Goal: Task Accomplishment & Management: Use online tool/utility

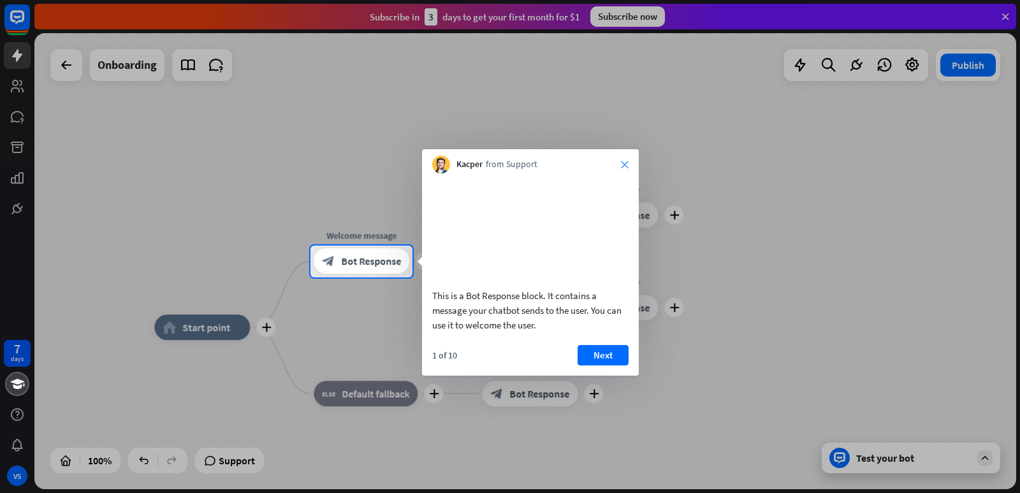
click at [625, 165] on icon "close" at bounding box center [625, 165] width 8 height 8
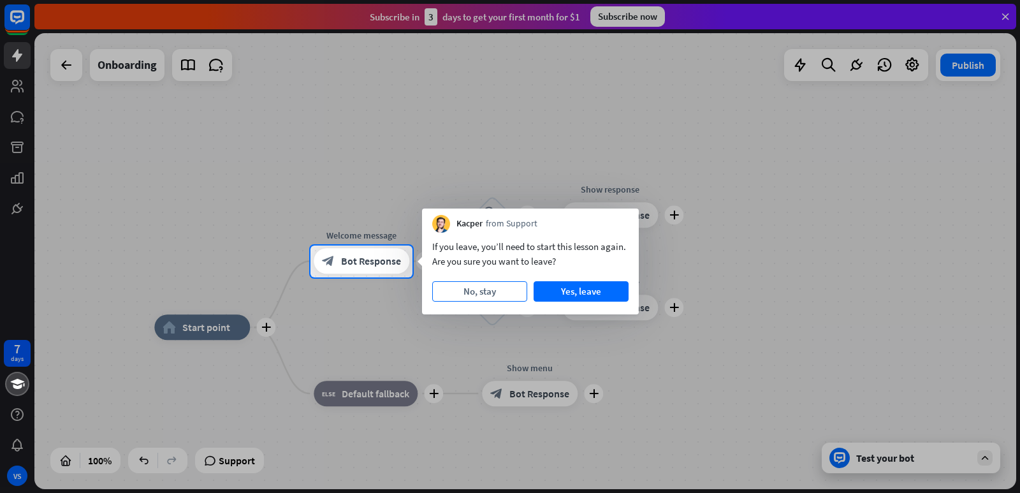
click at [483, 293] on button "No, stay" at bounding box center [479, 291] width 95 height 20
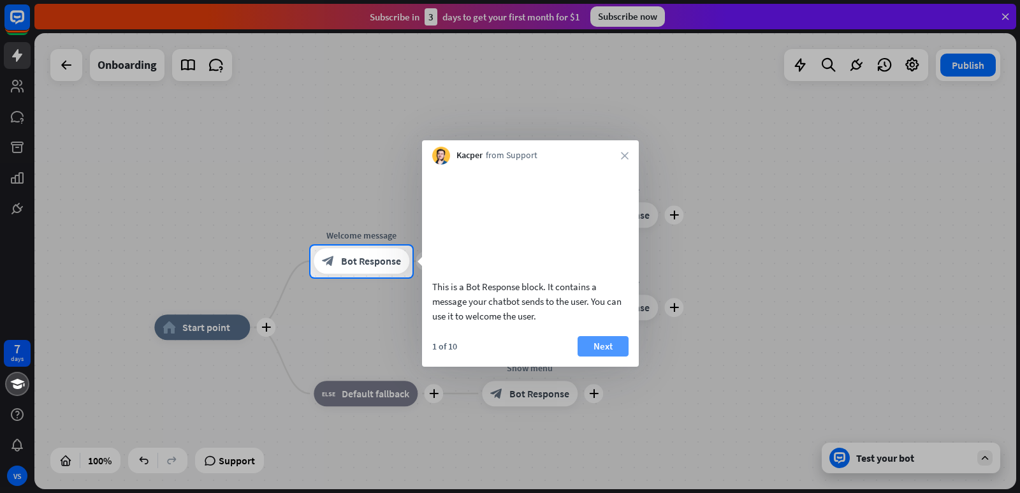
click at [605, 356] on button "Next" at bounding box center [603, 346] width 51 height 20
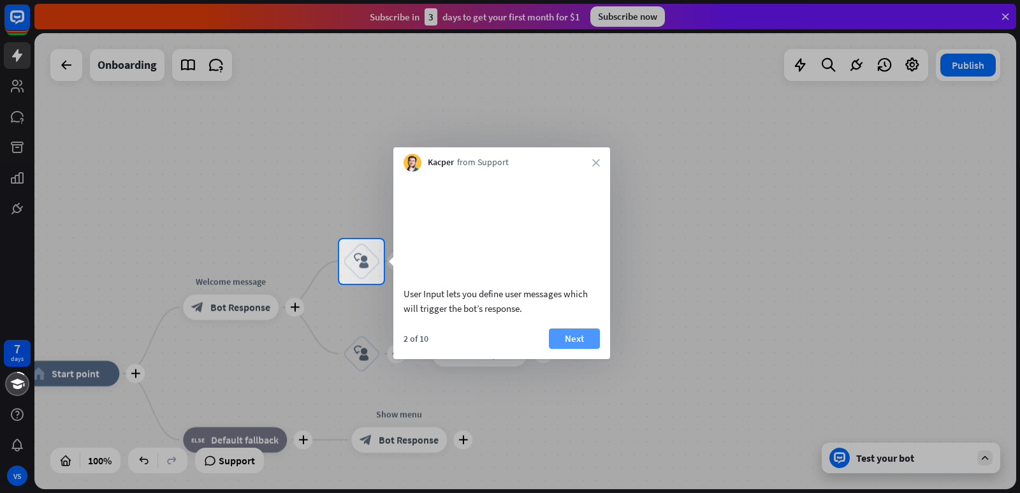
click at [587, 349] on button "Next" at bounding box center [574, 338] width 51 height 20
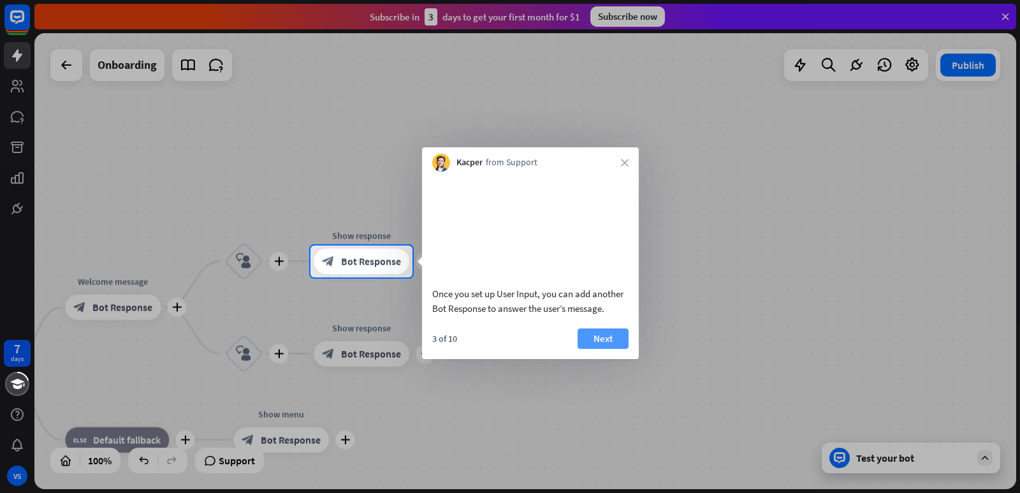
click at [590, 349] on button "Next" at bounding box center [603, 338] width 51 height 20
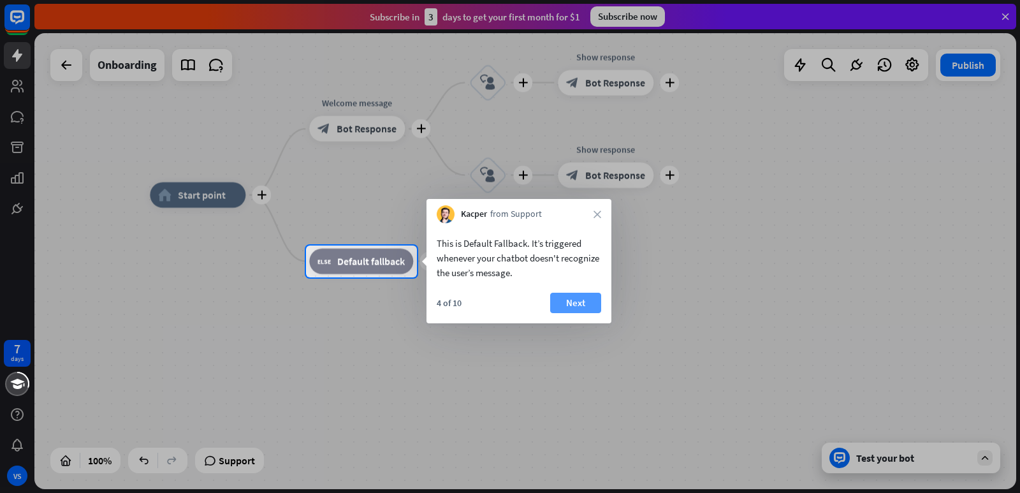
click at [576, 297] on button "Next" at bounding box center [575, 303] width 51 height 20
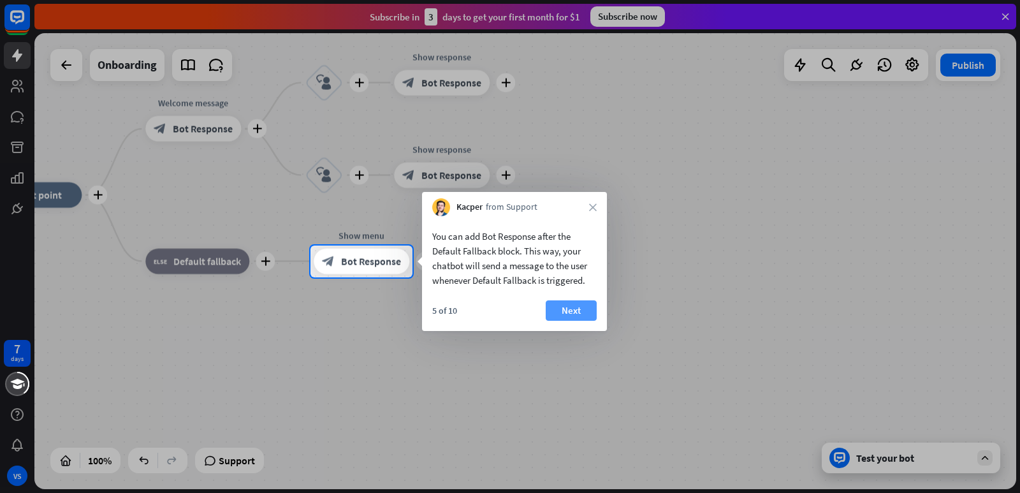
click at [580, 314] on button "Next" at bounding box center [571, 310] width 51 height 20
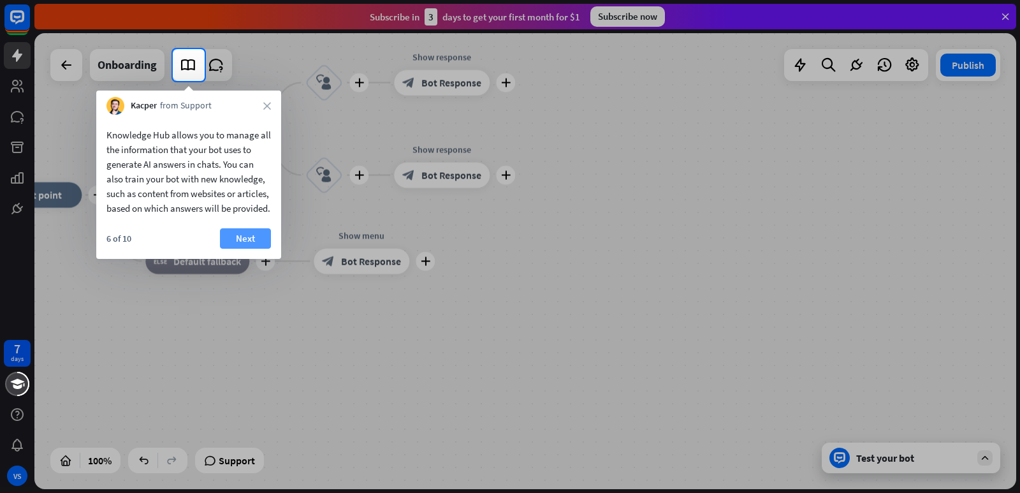
click at [241, 249] on button "Next" at bounding box center [245, 238] width 51 height 20
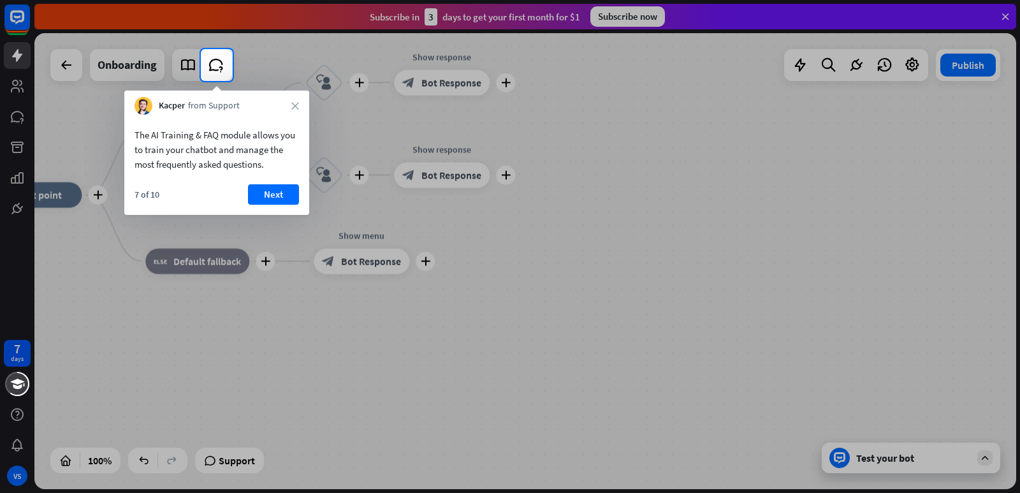
click at [279, 181] on div "The AI Training & FAQ module allows you to train your chatbot and manage the mo…" at bounding box center [216, 165] width 185 height 100
click at [294, 102] on icon "close" at bounding box center [295, 106] width 8 height 8
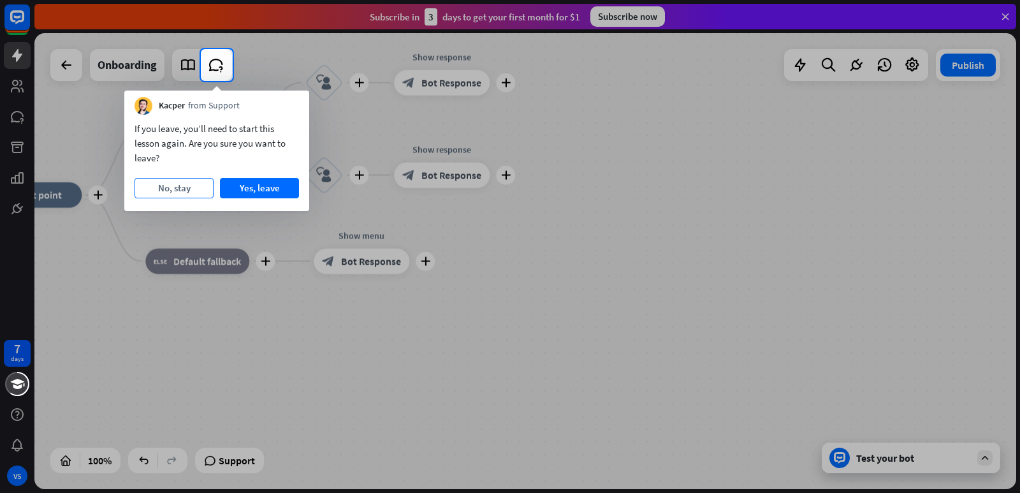
click at [177, 192] on button "No, stay" at bounding box center [174, 188] width 79 height 20
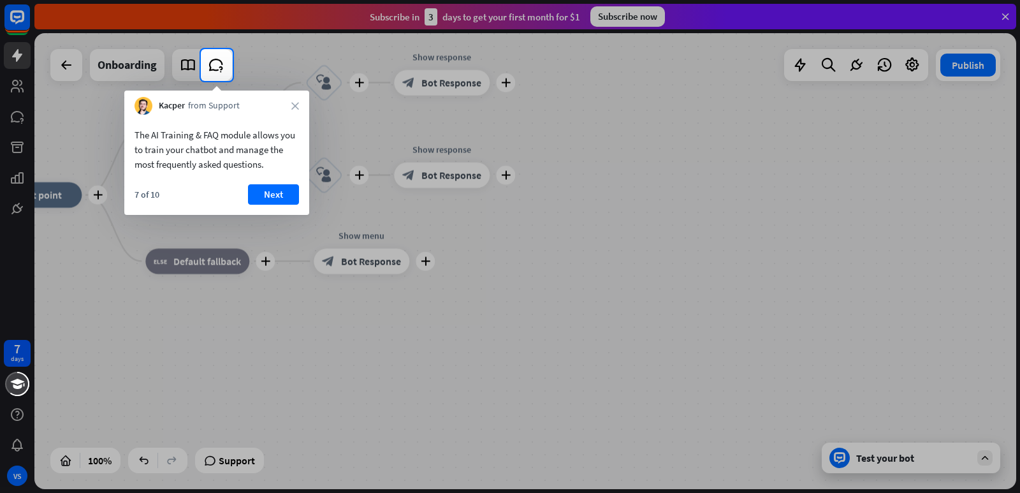
click at [270, 193] on button "Next" at bounding box center [273, 194] width 51 height 20
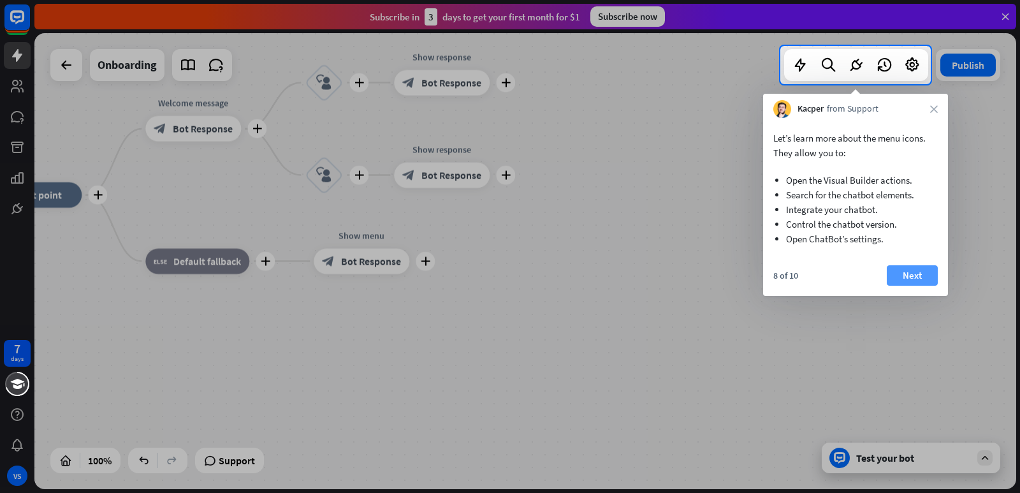
click at [903, 277] on button "Next" at bounding box center [912, 275] width 51 height 20
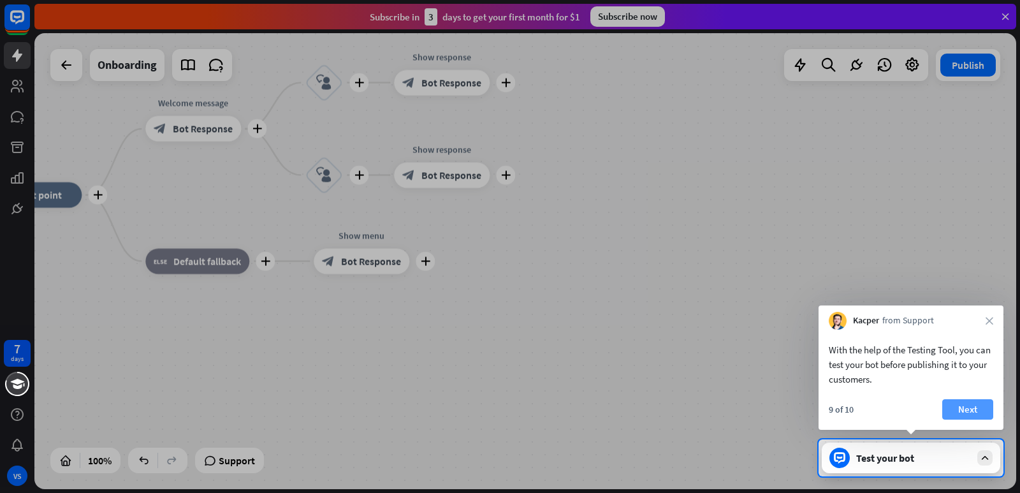
click at [980, 407] on button "Next" at bounding box center [967, 409] width 51 height 20
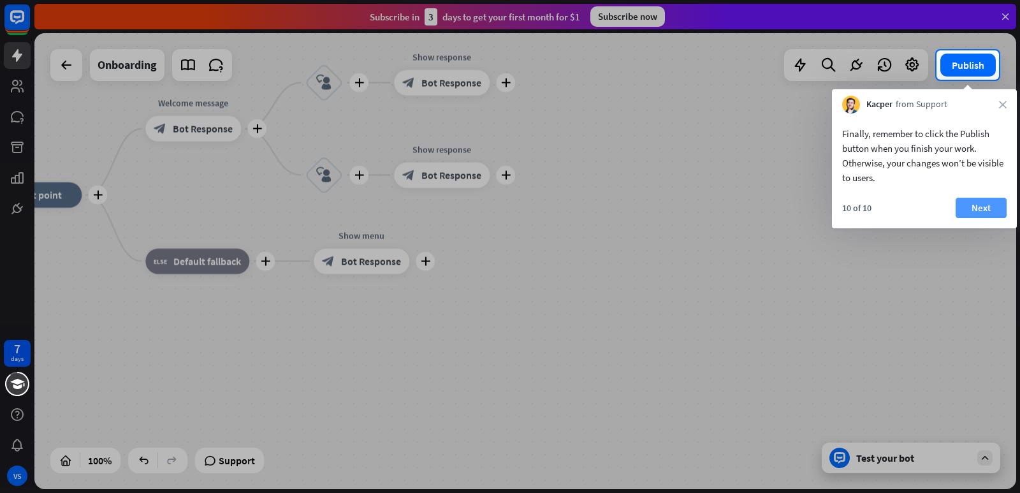
click at [994, 200] on button "Next" at bounding box center [981, 208] width 51 height 20
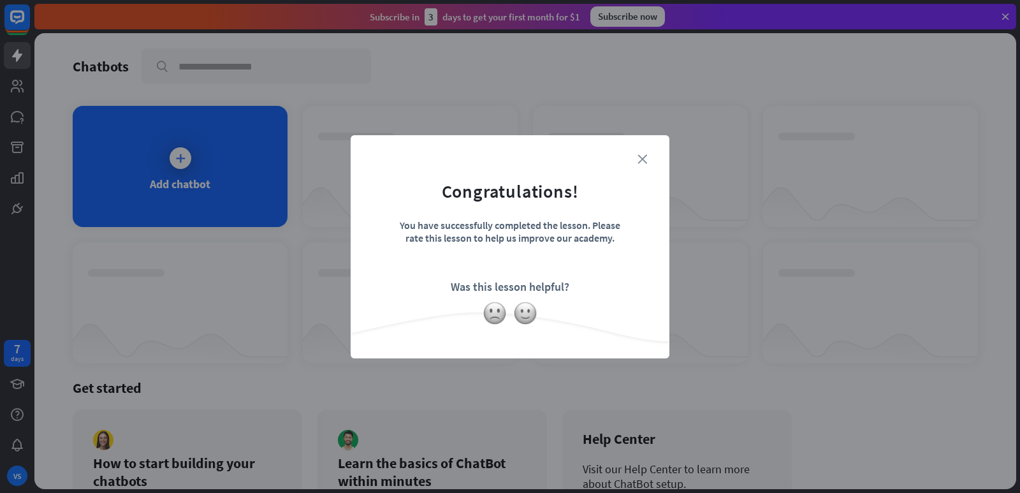
click at [640, 158] on icon "close" at bounding box center [643, 159] width 10 height 10
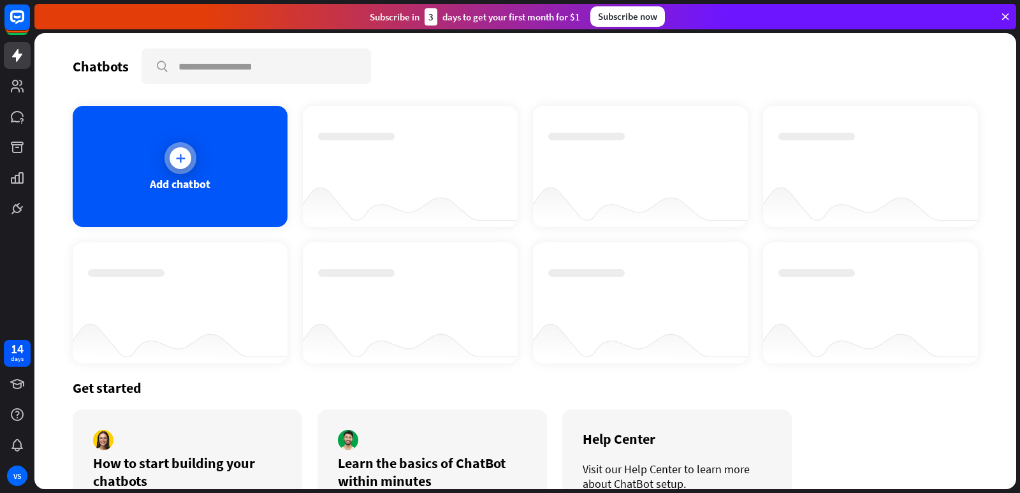
click at [184, 160] on icon at bounding box center [180, 158] width 13 height 13
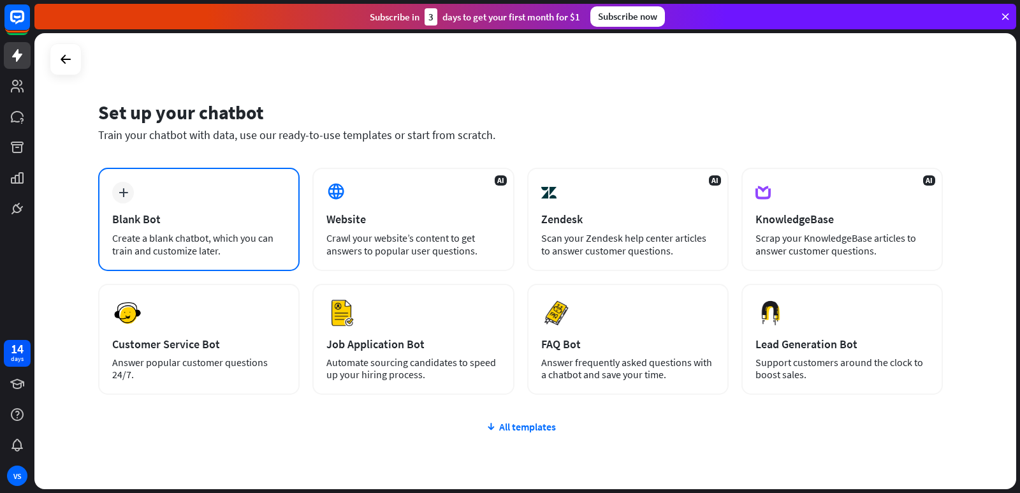
click at [124, 197] on div "plus" at bounding box center [123, 193] width 22 height 22
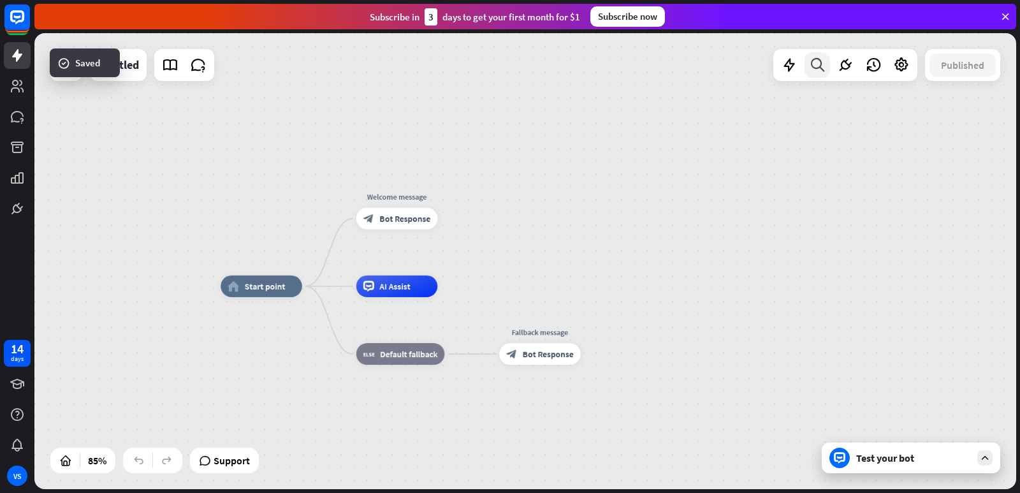
click at [814, 65] on icon at bounding box center [817, 65] width 17 height 17
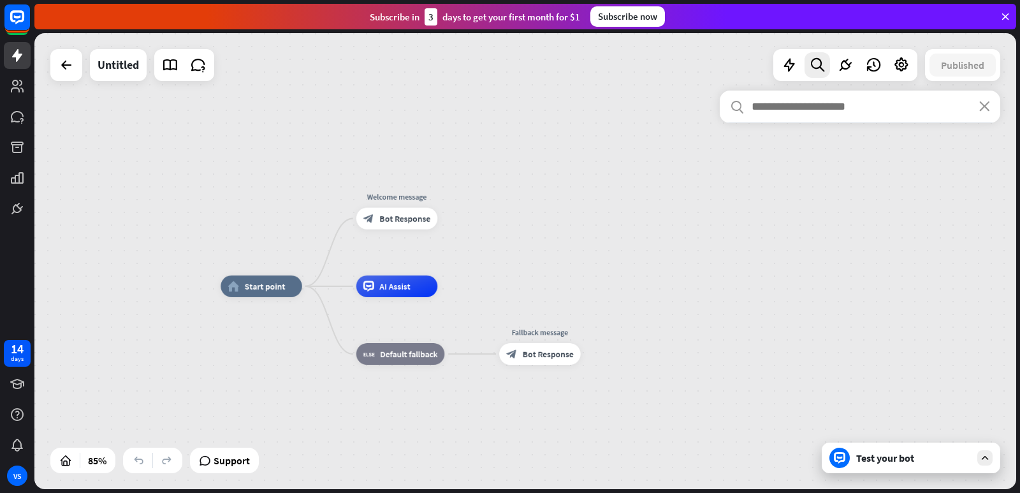
click at [819, 110] on input "text" at bounding box center [860, 107] width 281 height 32
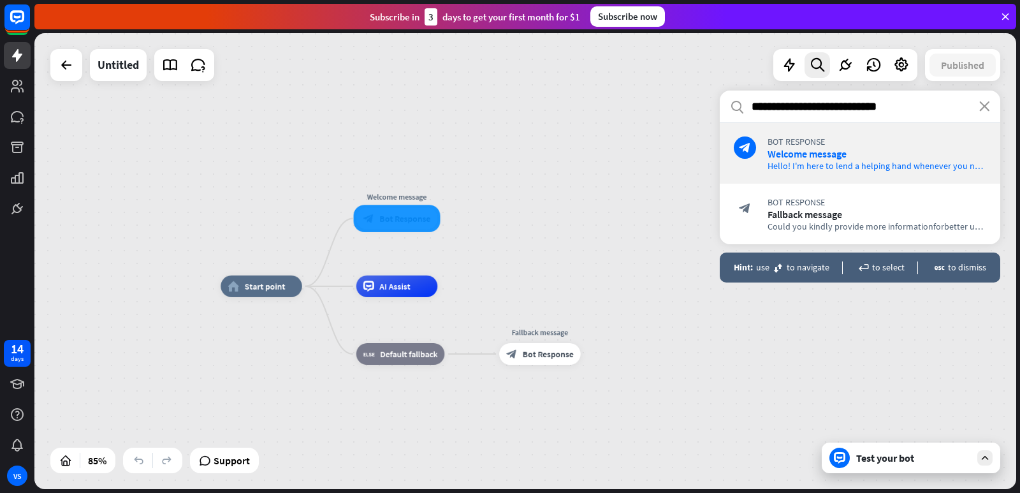
click at [821, 108] on input "**********" at bounding box center [860, 107] width 281 height 32
click at [889, 109] on input "**********" at bounding box center [860, 107] width 281 height 32
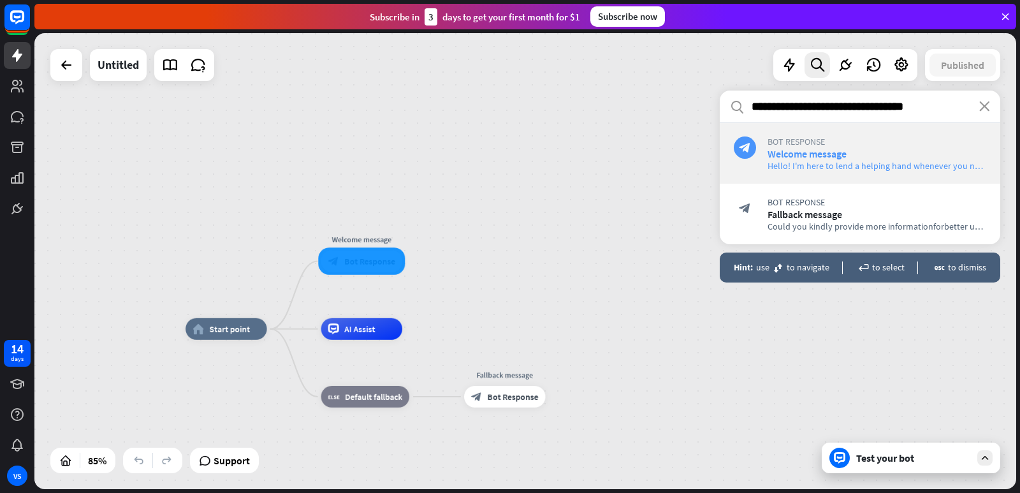
type input "**********"
click at [735, 145] on div "block_bot_response" at bounding box center [745, 147] width 22 height 22
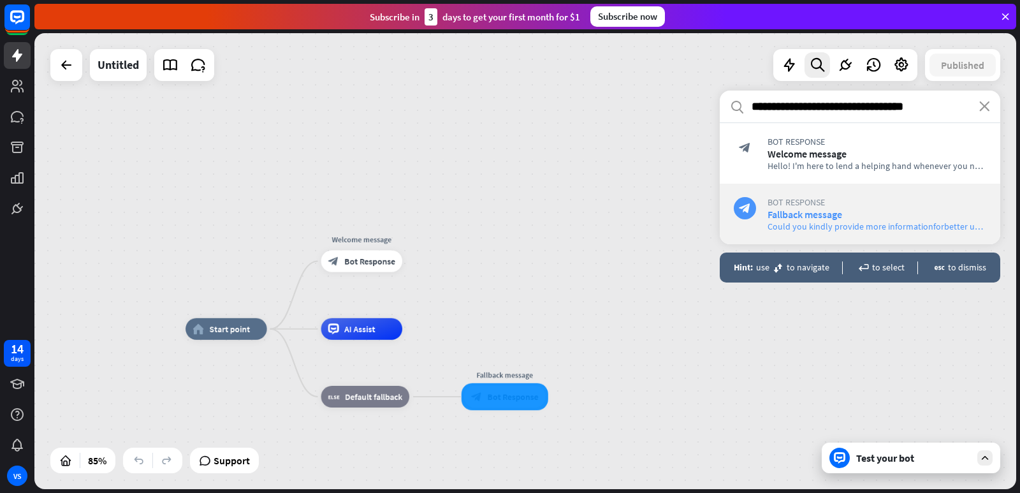
click at [749, 208] on icon "block_bot_response" at bounding box center [745, 208] width 12 height 12
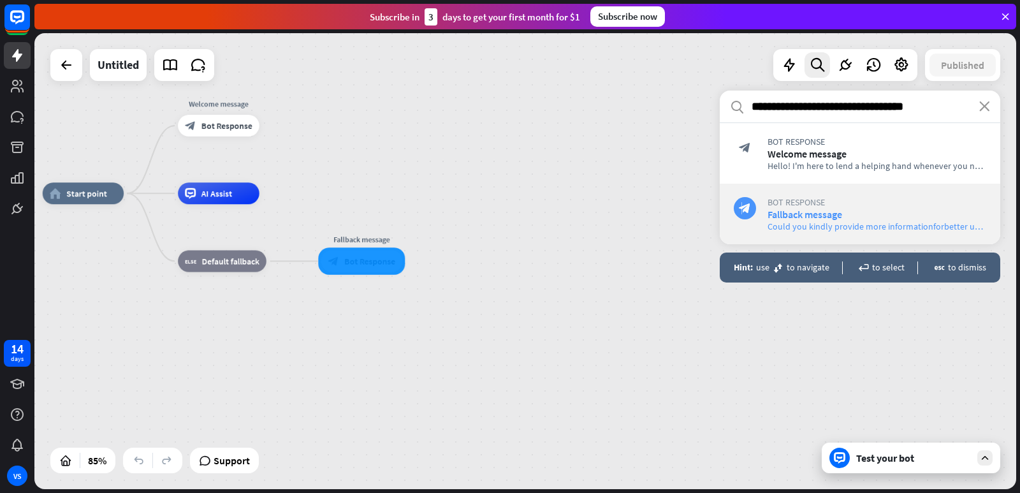
click at [742, 204] on icon "block_bot_response" at bounding box center [745, 208] width 12 height 12
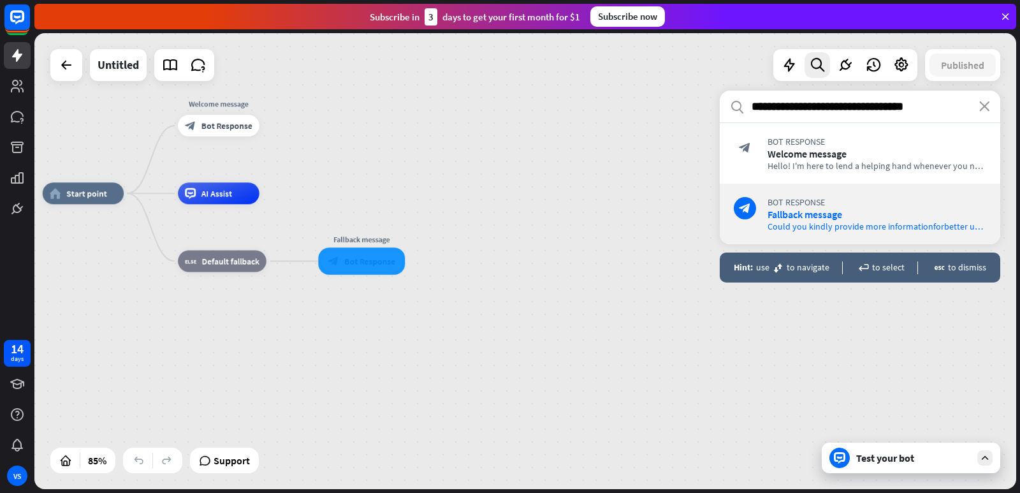
click at [1020, 344] on div "home_2 Start point Welcome message block_bot_response Bot Response AI Assist bl…" at bounding box center [527, 263] width 986 height 460
click at [983, 460] on div "**********" at bounding box center [860, 282] width 281 height 383
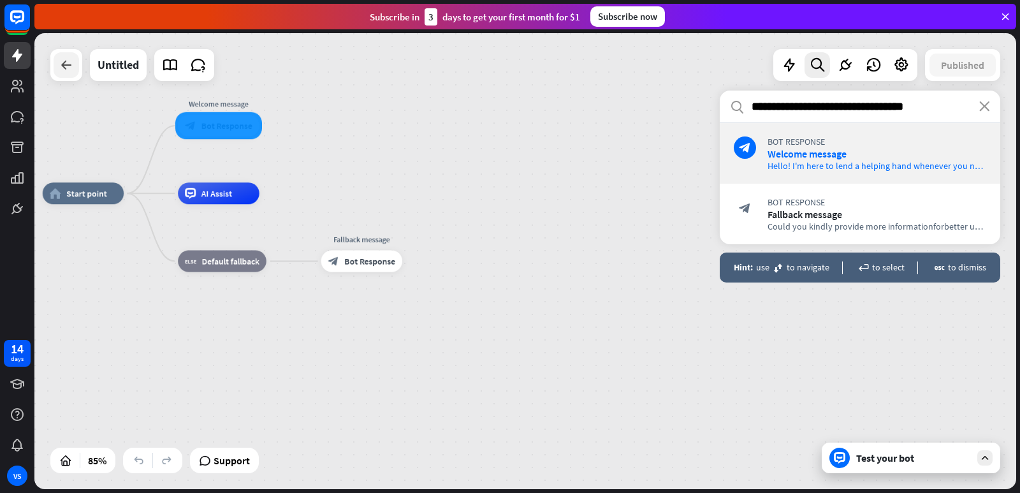
click at [61, 65] on icon at bounding box center [66, 64] width 15 height 15
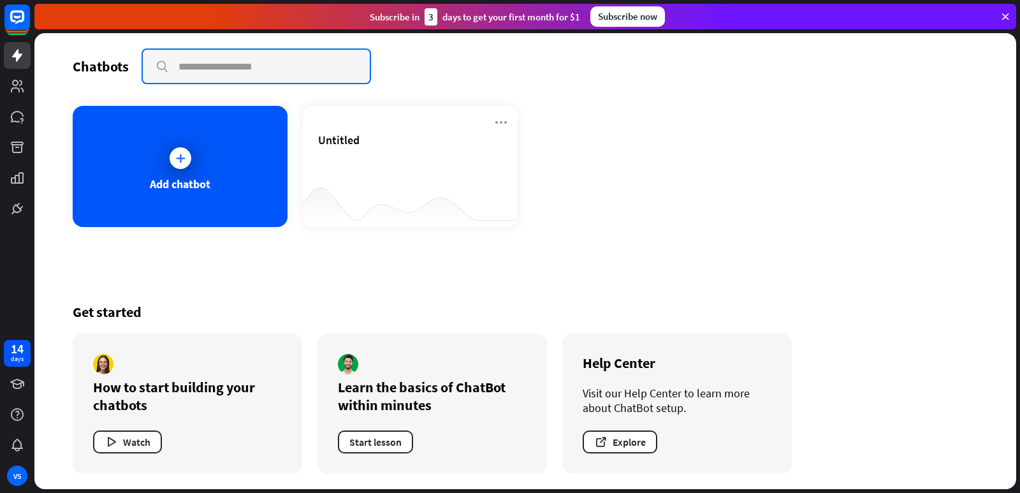
click at [273, 69] on input "text" at bounding box center [256, 66] width 227 height 33
type input "**********"
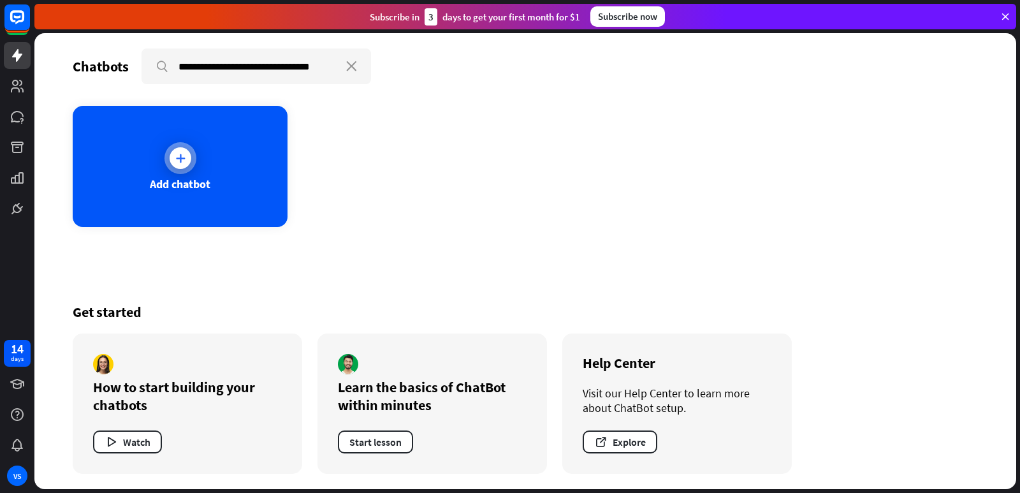
click at [177, 166] on div at bounding box center [181, 158] width 22 height 22
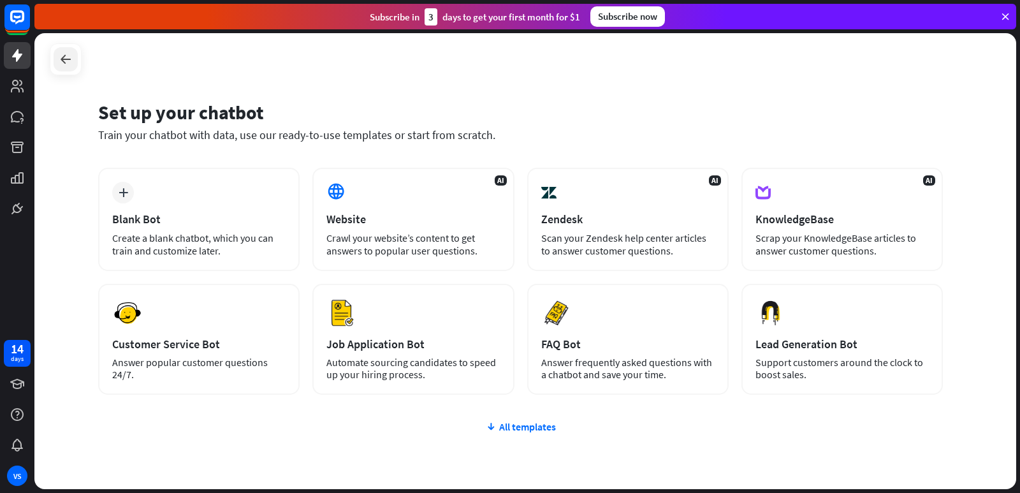
click at [66, 61] on icon at bounding box center [65, 59] width 15 height 15
